Goal: Navigation & Orientation: Find specific page/section

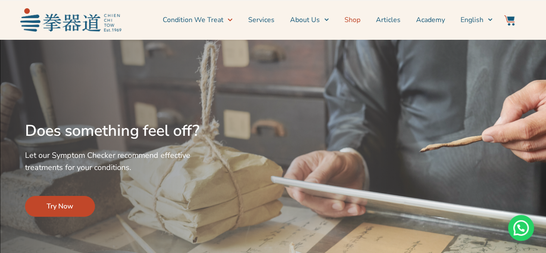
click at [351, 19] on link "Shop" at bounding box center [353, 20] width 16 height 22
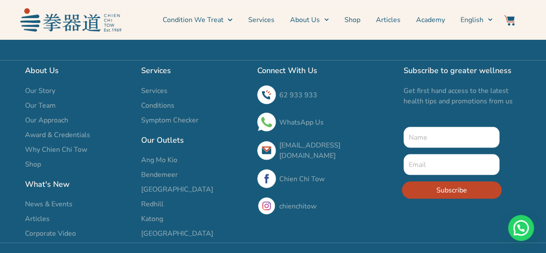
scroll to position [766, 0]
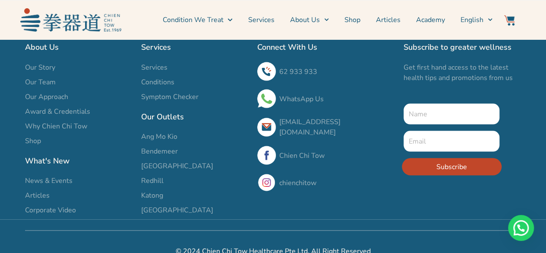
click at [164, 160] on span "[GEOGRAPHIC_DATA]" at bounding box center [177, 165] width 72 height 10
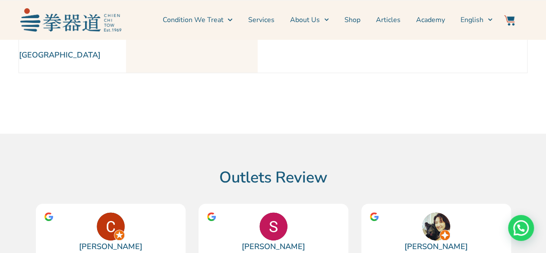
scroll to position [43, 0]
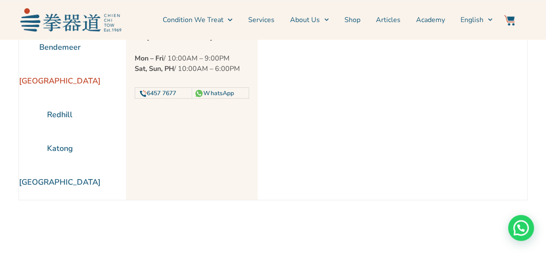
click at [80, 82] on li "[GEOGRAPHIC_DATA]" at bounding box center [60, 81] width 82 height 34
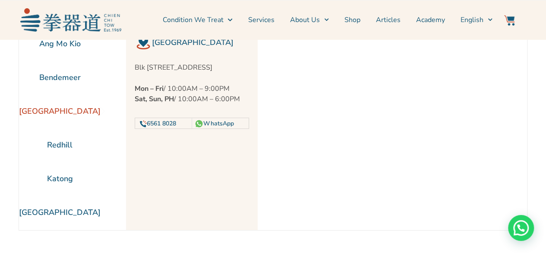
scroll to position [0, 0]
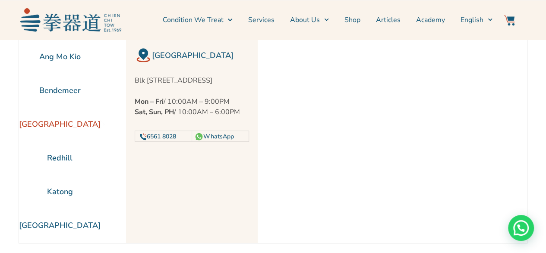
drag, startPoint x: 133, startPoint y: 79, endPoint x: 192, endPoint y: 89, distance: 60.0
click at [192, 85] on p "Blk 253 Jurong East St 24 #01-219, Singapore 600253" at bounding box center [192, 80] width 114 height 10
